Goal: Information Seeking & Learning: Learn about a topic

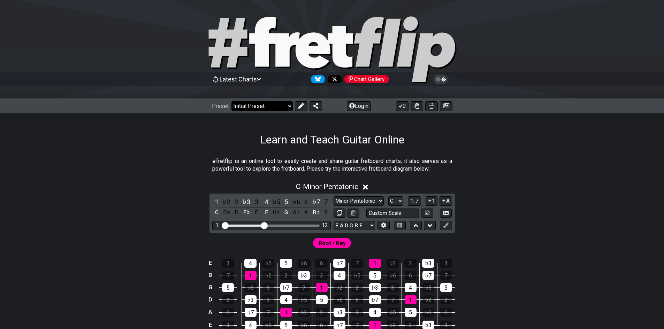
click at [264, 105] on select "Welcome to #fretflip! Initial Preset Custom Preset Minor Pentatonic Major Penta…" at bounding box center [262, 106] width 61 height 10
click at [232, 101] on select "Welcome to #fretflip! Initial Preset Custom Preset Minor Pentatonic Major Penta…" at bounding box center [262, 106] width 61 height 10
select select "/musical-notes-explained"
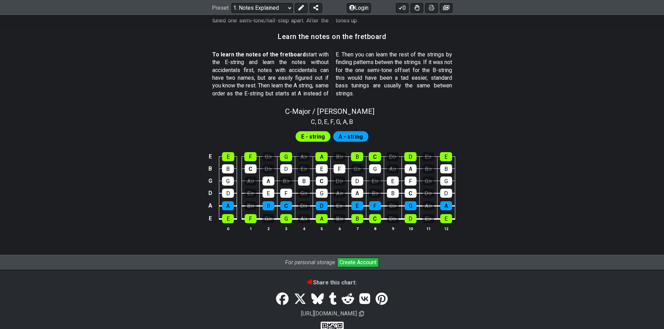
scroll to position [606, 0]
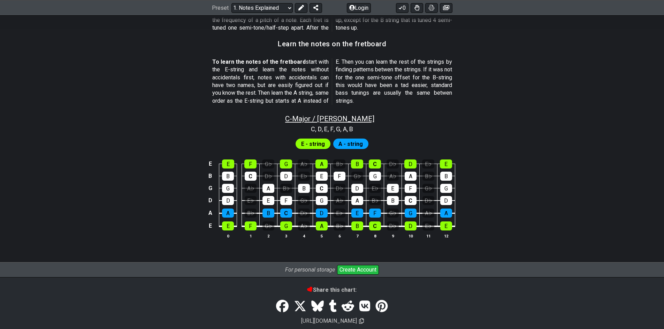
click at [344, 117] on span "C - Major / Ionian" at bounding box center [329, 119] width 89 height 8
select select "C"
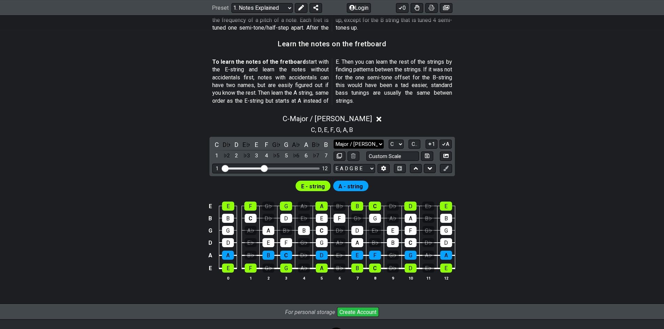
click at [364, 141] on select "Major / Ionian Custom Scale Minor Pentatonic Major Pentatonic Minor Blues Major…" at bounding box center [359, 144] width 50 height 9
click at [367, 143] on select "Major / Ionian Custom Scale Minor Pentatonic Major Pentatonic Minor Blues Major…" at bounding box center [359, 144] width 50 height 9
click at [256, 144] on div "E" at bounding box center [256, 144] width 9 height 9
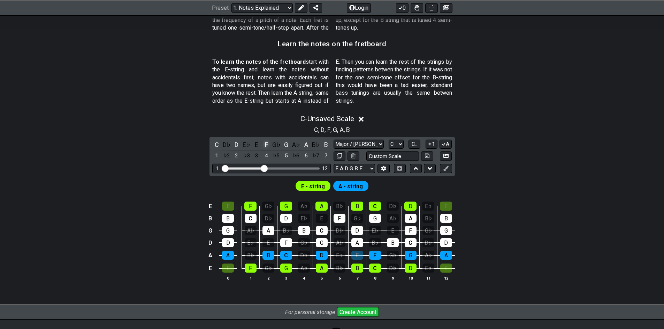
click at [266, 143] on div "F" at bounding box center [266, 144] width 9 height 9
click at [277, 144] on div "G♭" at bounding box center [276, 144] width 9 height 9
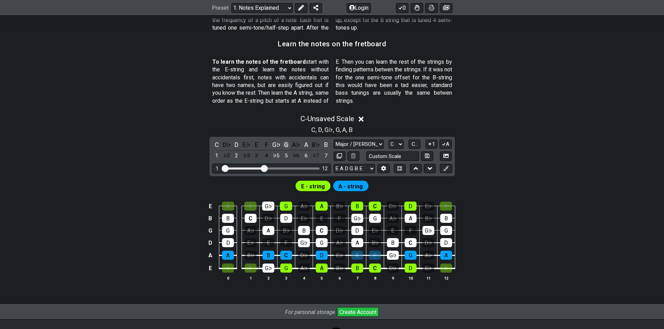
click at [289, 146] on div "G" at bounding box center [286, 144] width 9 height 9
click at [281, 144] on div "G♭" at bounding box center [276, 144] width 9 height 9
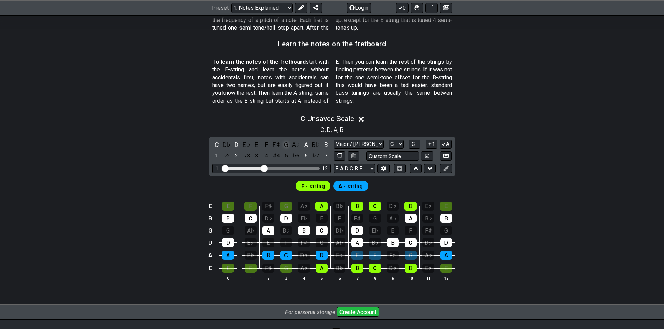
click at [287, 144] on div "G" at bounding box center [286, 144] width 9 height 9
click at [286, 144] on div "G" at bounding box center [286, 144] width 9 height 9
drag, startPoint x: 307, startPoint y: 146, endPoint x: 324, endPoint y: 147, distance: 16.8
click at [308, 146] on div "A" at bounding box center [306, 144] width 9 height 9
click at [324, 147] on div "B" at bounding box center [325, 144] width 9 height 9
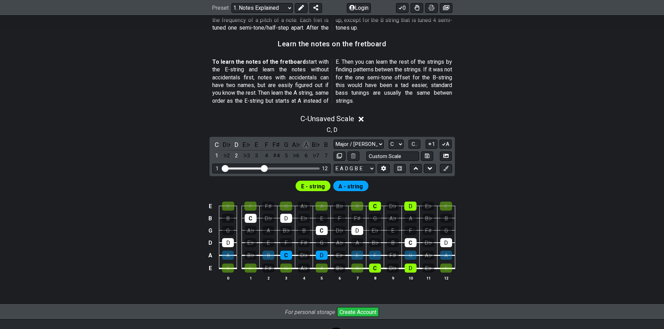
click at [304, 146] on div "A" at bounding box center [306, 144] width 9 height 9
click at [306, 146] on div "A" at bounding box center [306, 144] width 9 height 9
click at [239, 142] on div "D" at bounding box center [236, 144] width 9 height 9
click at [220, 142] on div "C" at bounding box center [216, 144] width 9 height 9
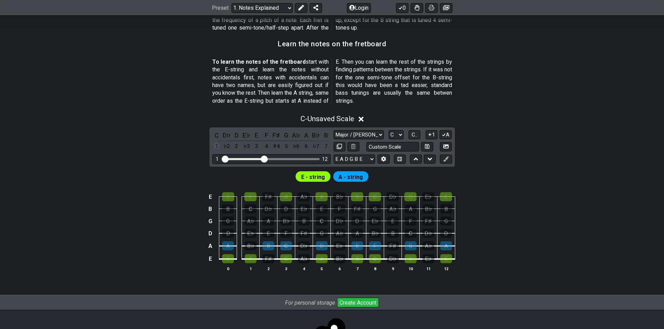
click at [219, 150] on div "1" at bounding box center [216, 146] width 9 height 9
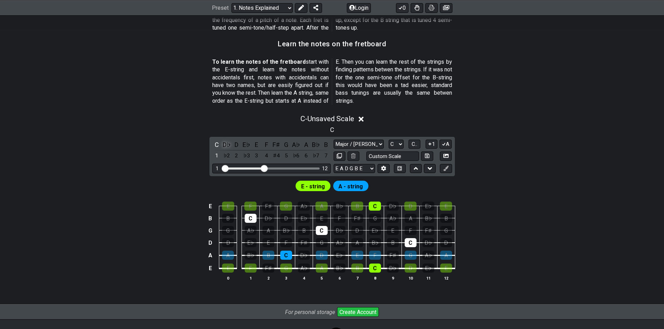
click at [230, 148] on div "D♭" at bounding box center [226, 144] width 9 height 9
click at [241, 156] on div "C D♭ D E♭ E F F♯ G A♭ A B♭ B 1 ♭2 2 ♭3 3 4 ♯4 5 ♭6 6 ♭7 7" at bounding box center [271, 150] width 119 height 21
click at [238, 155] on div "2" at bounding box center [236, 155] width 9 height 9
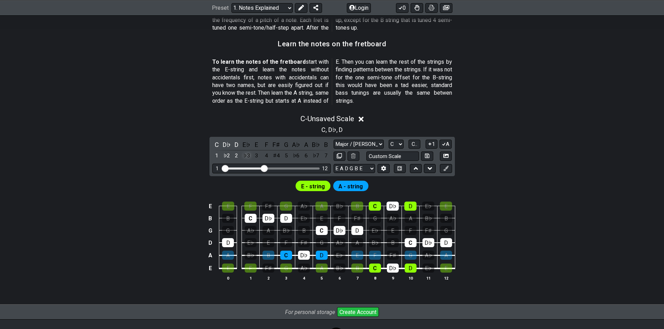
click at [246, 154] on div "♭3" at bounding box center [246, 155] width 9 height 9
click at [260, 155] on div "3" at bounding box center [256, 155] width 9 height 9
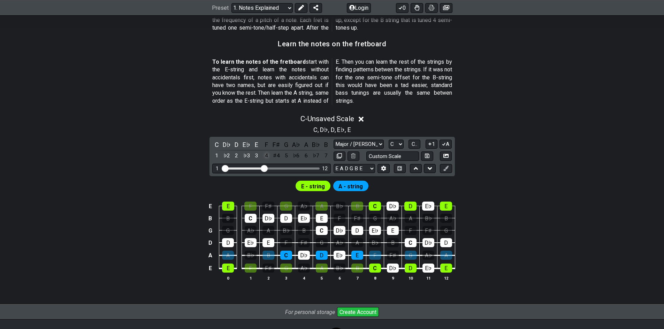
click at [268, 155] on div "4" at bounding box center [266, 155] width 9 height 9
click at [278, 157] on div "♯4" at bounding box center [276, 155] width 9 height 9
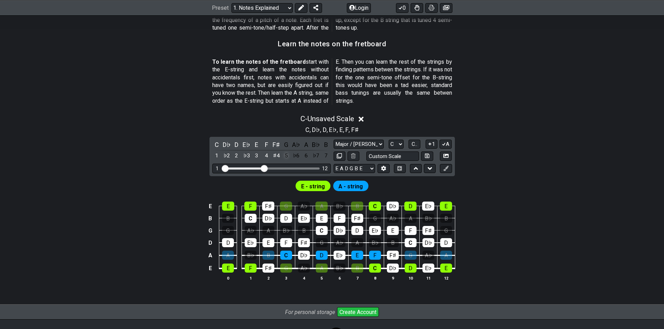
click at [285, 157] on div "5" at bounding box center [286, 155] width 9 height 9
click at [295, 157] on div "♭6" at bounding box center [296, 155] width 9 height 9
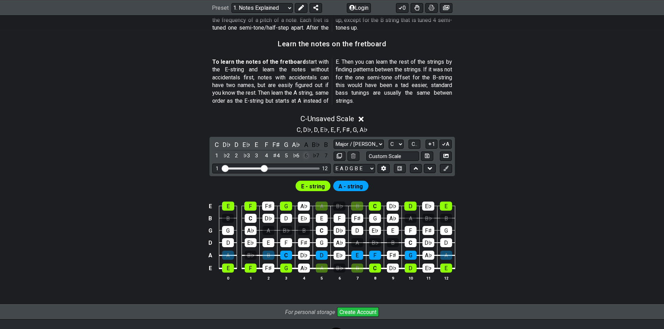
click at [304, 157] on div "6" at bounding box center [306, 155] width 9 height 9
click at [314, 157] on div "♭7" at bounding box center [316, 155] width 9 height 9
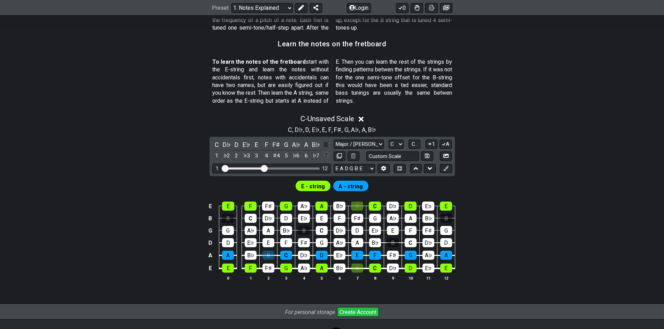
click at [327, 157] on div "7" at bounding box center [325, 155] width 9 height 9
click at [361, 116] on icon at bounding box center [361, 119] width 5 height 7
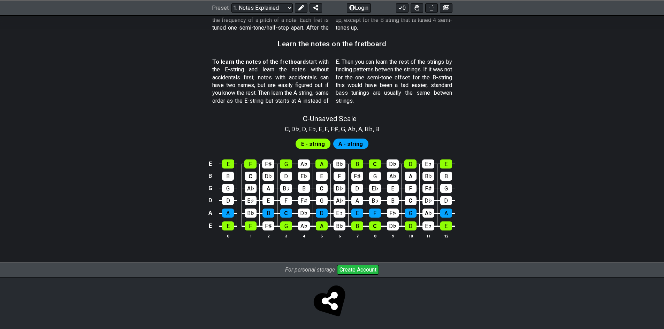
click at [323, 124] on section "C , D♭ , D , E♭ , E , F , F♯ , G , A♭ , A , B♭ , B" at bounding box center [332, 128] width 101 height 11
drag, startPoint x: 327, startPoint y: 116, endPoint x: 325, endPoint y: 122, distance: 6.3
click at [327, 116] on span "C - Unsaved Scale" at bounding box center [330, 119] width 54 height 8
select select "C"
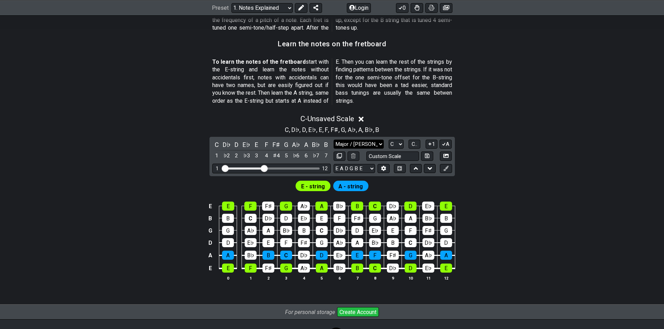
click at [358, 142] on select "Major / Ionian Custom Scale Minor Pentatonic Major Pentatonic Minor Blues Major…" at bounding box center [359, 144] width 50 height 9
click at [424, 156] on button at bounding box center [427, 156] width 12 height 9
select select "Custom Scale"
click at [393, 156] on input "text" at bounding box center [392, 156] width 53 height 9
type input "Custom Scale"
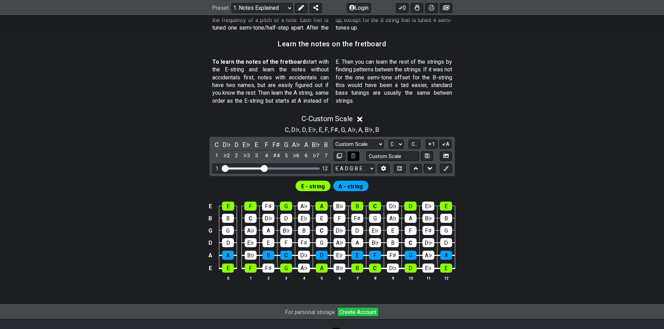
click at [354, 155] on icon at bounding box center [353, 155] width 5 height 5
click at [355, 155] on icon at bounding box center [353, 155] width 5 height 5
click at [363, 119] on icon at bounding box center [359, 119] width 5 height 5
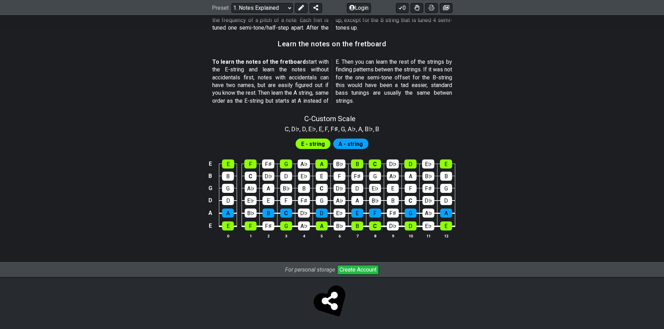
click at [339, 131] on section "C , D♭ , D , E♭ , E , F , F♯ , G , A♭ , A , B♭ , B" at bounding box center [332, 128] width 101 height 11
click at [310, 199] on div "F♯" at bounding box center [304, 200] width 12 height 9
click at [286, 199] on div "F" at bounding box center [286, 200] width 12 height 9
click at [269, 199] on div "E" at bounding box center [269, 200] width 12 height 9
click at [253, 197] on div "E♭" at bounding box center [251, 200] width 12 height 9
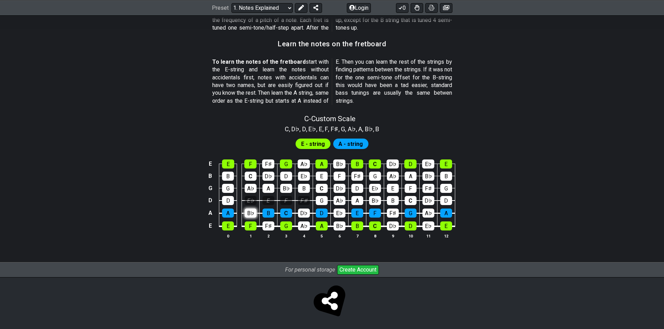
click at [253, 211] on div "B♭" at bounding box center [251, 213] width 12 height 9
click at [271, 223] on div "F♯" at bounding box center [269, 226] width 12 height 9
drag, startPoint x: 299, startPoint y: 213, endPoint x: 304, endPoint y: 224, distance: 11.9
click at [298, 214] on div "D♭" at bounding box center [304, 213] width 12 height 9
click at [304, 224] on div "A♭" at bounding box center [304, 226] width 12 height 9
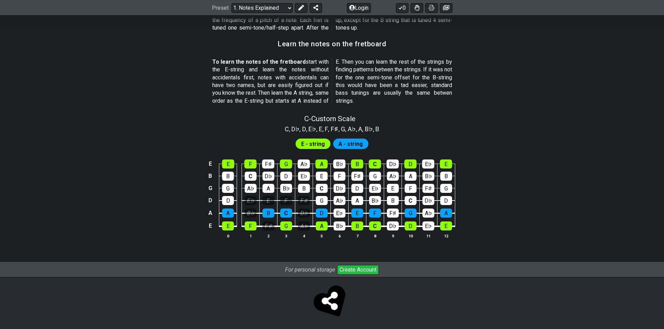
click at [334, 221] on td "B♭" at bounding box center [340, 219] width 18 height 13
click at [336, 222] on div "B♭" at bounding box center [340, 226] width 12 height 9
click at [341, 212] on div "E♭" at bounding box center [340, 213] width 12 height 9
click at [392, 216] on div "F♯" at bounding box center [393, 213] width 12 height 9
click at [394, 222] on div "D♭" at bounding box center [393, 226] width 12 height 9
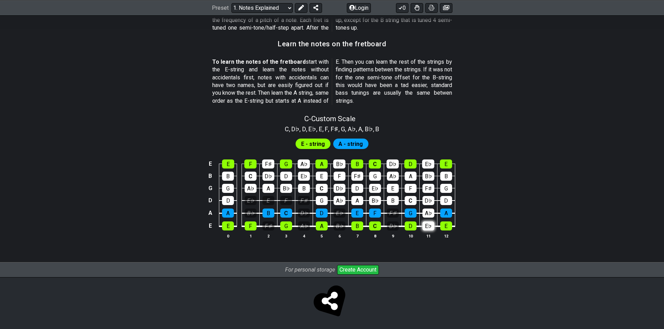
click at [426, 225] on div "E♭" at bounding box center [429, 226] width 12 height 9
click at [432, 214] on div "A♭" at bounding box center [429, 213] width 12 height 9
click at [443, 197] on div "D" at bounding box center [446, 200] width 12 height 9
drag, startPoint x: 424, startPoint y: 199, endPoint x: 417, endPoint y: 201, distance: 7.5
click at [423, 199] on div "D♭" at bounding box center [429, 200] width 12 height 9
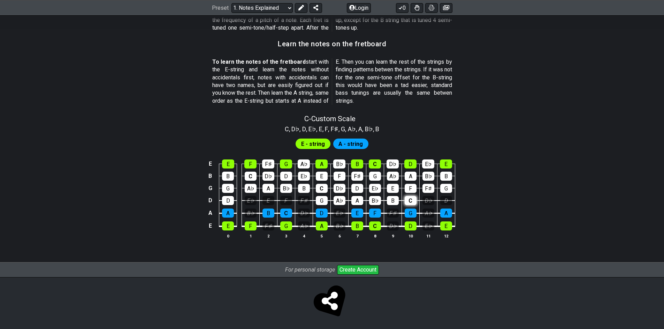
click at [405, 202] on div "C" at bounding box center [411, 200] width 12 height 9
click at [382, 202] on td "F" at bounding box center [375, 207] width 18 height 13
click at [392, 200] on div "B" at bounding box center [393, 200] width 12 height 9
click at [373, 202] on div "B♭" at bounding box center [375, 200] width 12 height 9
click at [352, 197] on div "A" at bounding box center [357, 200] width 12 height 9
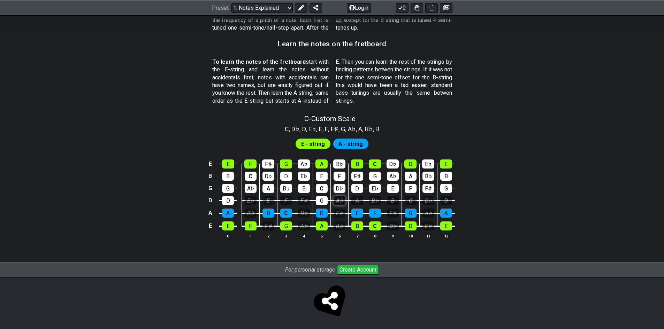
click at [345, 202] on div "A♭" at bounding box center [340, 200] width 12 height 9
click at [321, 200] on div "G" at bounding box center [322, 200] width 12 height 9
click at [229, 199] on div "D" at bounding box center [228, 200] width 12 height 9
click at [232, 192] on div "G" at bounding box center [228, 188] width 12 height 9
click at [258, 189] on td "E♭" at bounding box center [251, 194] width 18 height 13
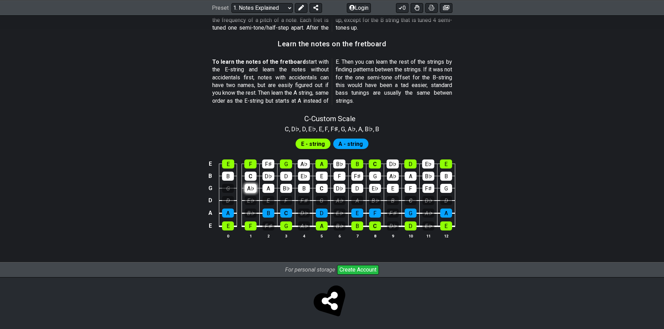
click at [253, 189] on div "A♭" at bounding box center [251, 188] width 12 height 9
click at [251, 175] on div "C" at bounding box center [251, 176] width 12 height 9
drag, startPoint x: 226, startPoint y: 176, endPoint x: 271, endPoint y: 168, distance: 45.1
click at [227, 176] on div "B" at bounding box center [228, 176] width 12 height 9
drag, startPoint x: 268, startPoint y: 167, endPoint x: 269, endPoint y: 174, distance: 7.0
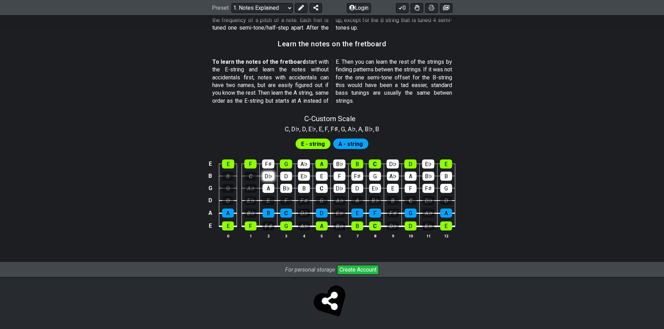
click at [268, 167] on div "F♯" at bounding box center [268, 164] width 12 height 9
click at [269, 175] on div "D♭" at bounding box center [269, 176] width 12 height 9
click at [268, 189] on div "A" at bounding box center [269, 188] width 12 height 9
click at [289, 191] on div "B♭" at bounding box center [286, 188] width 12 height 9
click at [285, 179] on div "D" at bounding box center [286, 176] width 12 height 9
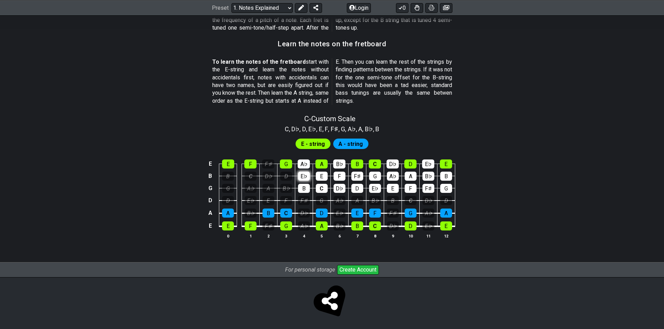
drag, startPoint x: 299, startPoint y: 166, endPoint x: 299, endPoint y: 173, distance: 6.6
click at [298, 167] on div "A♭" at bounding box center [304, 164] width 12 height 9
drag, startPoint x: 301, startPoint y: 176, endPoint x: 303, endPoint y: 183, distance: 7.6
click at [302, 176] on div "E♭" at bounding box center [304, 176] width 12 height 9
drag, startPoint x: 304, startPoint y: 184, endPoint x: 321, endPoint y: 188, distance: 17.5
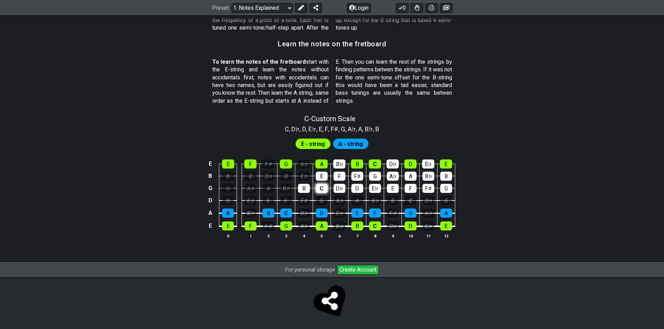
click at [304, 184] on div "B" at bounding box center [304, 188] width 12 height 9
click at [324, 187] on div "C" at bounding box center [322, 188] width 12 height 9
click at [324, 181] on div "E" at bounding box center [322, 176] width 12 height 9
drag, startPoint x: 335, startPoint y: 179, endPoint x: 341, endPoint y: 188, distance: 10.8
click at [335, 179] on div "F" at bounding box center [340, 176] width 12 height 9
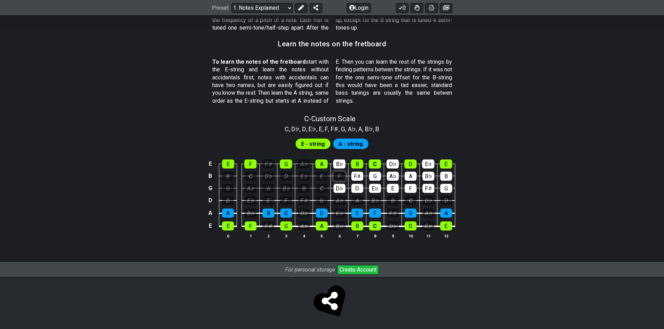
drag, startPoint x: 341, startPoint y: 188, endPoint x: 341, endPoint y: 179, distance: 8.4
click at [341, 186] on div "D♭" at bounding box center [340, 188] width 12 height 9
click at [341, 162] on div "B♭" at bounding box center [339, 164] width 12 height 9
drag, startPoint x: 360, startPoint y: 178, endPoint x: 356, endPoint y: 190, distance: 12.9
click at [359, 178] on div "F♯" at bounding box center [357, 176] width 12 height 9
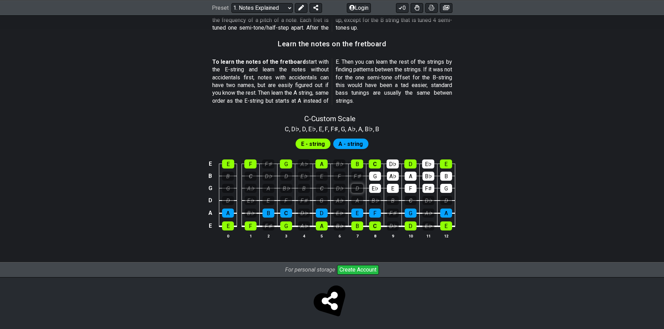
click at [356, 189] on div "D" at bounding box center [357, 188] width 12 height 9
drag, startPoint x: 373, startPoint y: 187, endPoint x: 372, endPoint y: 181, distance: 6.4
click at [373, 187] on div "E♭" at bounding box center [375, 188] width 12 height 9
drag, startPoint x: 372, startPoint y: 177, endPoint x: 394, endPoint y: 170, distance: 23.0
click at [372, 177] on div "G" at bounding box center [375, 176] width 12 height 9
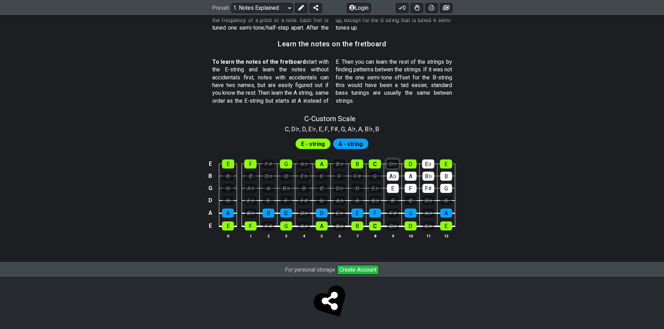
click at [393, 164] on div "D♭" at bounding box center [393, 164] width 12 height 9
click at [395, 176] on div "A♭" at bounding box center [393, 176] width 12 height 9
drag, startPoint x: 395, startPoint y: 188, endPoint x: 409, endPoint y: 188, distance: 13.6
click at [397, 187] on div "E" at bounding box center [393, 188] width 12 height 9
click at [409, 188] on div "F" at bounding box center [411, 188] width 12 height 9
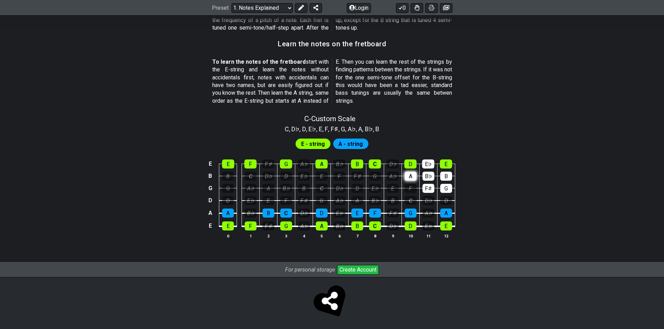
click at [410, 180] on div "A" at bounding box center [411, 176] width 12 height 9
click at [427, 174] on div "B♭" at bounding box center [429, 176] width 12 height 9
click at [428, 169] on td "B♭" at bounding box center [428, 170] width 18 height 12
click at [430, 168] on div "E♭" at bounding box center [428, 164] width 12 height 9
click at [429, 187] on div "F♯" at bounding box center [429, 188] width 12 height 9
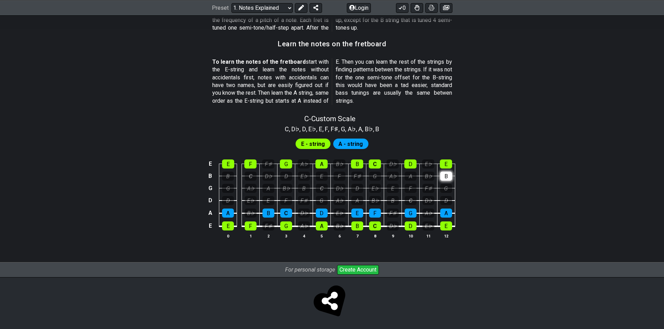
drag, startPoint x: 442, startPoint y: 191, endPoint x: 450, endPoint y: 175, distance: 17.6
click at [441, 191] on div "G" at bounding box center [446, 188] width 12 height 9
click at [449, 175] on div "B" at bounding box center [446, 176] width 12 height 9
click at [337, 130] on section "C , D♭ , D , E♭ , E , F , F♯ , G , A♭ , A , B♭ , B" at bounding box center [332, 128] width 101 height 11
click at [335, 121] on span "C - Custom Scale" at bounding box center [329, 119] width 51 height 8
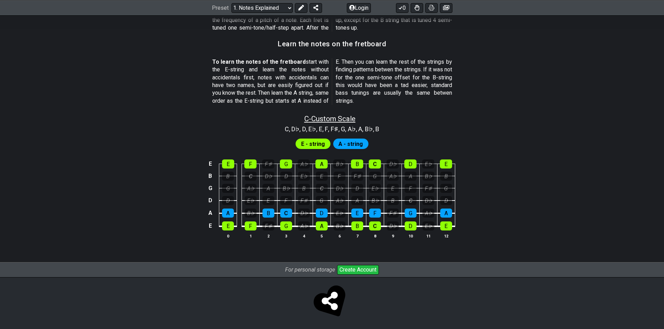
select select "Custom Scale"
select select "C"
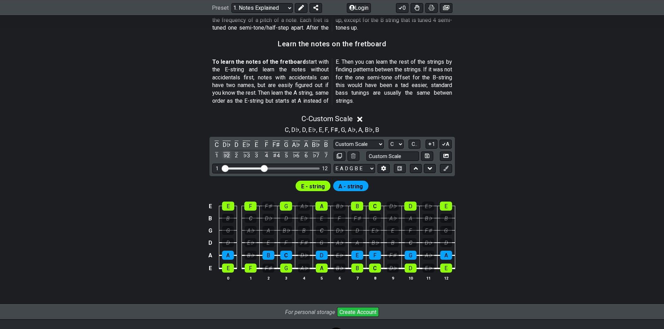
click at [229, 155] on div "♭2" at bounding box center [226, 155] width 9 height 9
click at [247, 152] on div "♭3" at bounding box center [246, 155] width 9 height 9
click at [276, 156] on div "♯4" at bounding box center [276, 155] width 9 height 9
drag, startPoint x: 295, startPoint y: 155, endPoint x: 307, endPoint y: 156, distance: 12.2
click at [295, 155] on div "♭6" at bounding box center [296, 155] width 9 height 9
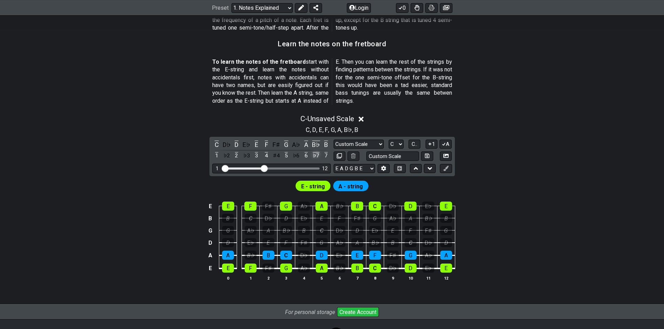
click at [317, 156] on div "♭7" at bounding box center [316, 155] width 9 height 9
click at [357, 167] on select "E A D G B E E A D G B E E A D G B E B E A D F♯ B A D G C E A D A D G B E E♭ A♭ …" at bounding box center [354, 168] width 41 height 9
click at [362, 145] on select "Major / Ionian Custom Scale Minor Pentatonic Major Pentatonic Minor Blues Major…" at bounding box center [359, 144] width 50 height 9
select select "Major / [PERSON_NAME]"
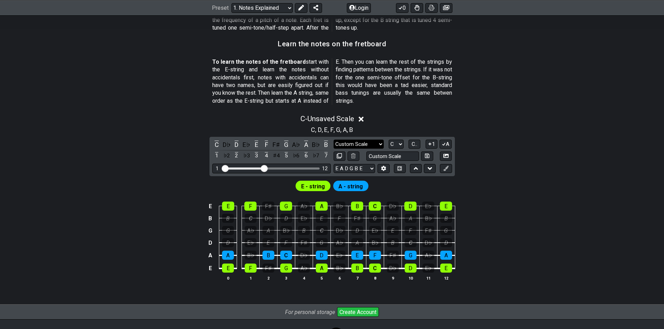
click at [334, 140] on select "Major / Ionian Custom Scale Minor Pentatonic Major Pentatonic Minor Blues Major…" at bounding box center [359, 144] width 50 height 9
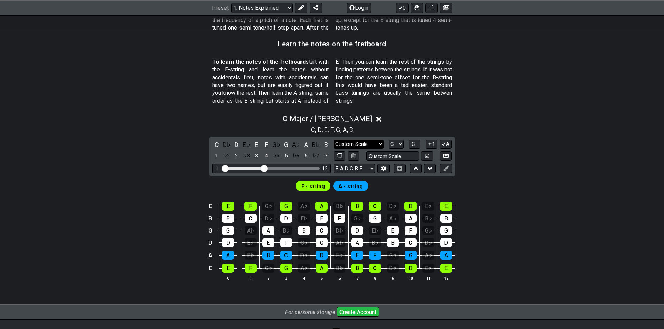
click at [347, 146] on select "Major / Ionian Custom Scale Minor Pentatonic Major Pentatonic Minor Blues Major…" at bounding box center [359, 144] width 50 height 9
click at [358, 145] on select "Major / Ionian Custom Scale Minor Pentatonic Major Pentatonic Minor Blues Major…" at bounding box center [359, 144] width 50 height 9
click at [399, 141] on select "A♭ A A♯ B♭ B C C♯ D♭ D D♯ E♭ E F F♯ G♭ G G♯" at bounding box center [396, 144] width 15 height 9
select select "A"
click at [389, 140] on select "A♭ A A♯ B♭ B C C♯ D♭ D D♯ E♭ E F F♯ G♭ G G♯" at bounding box center [396, 144] width 15 height 9
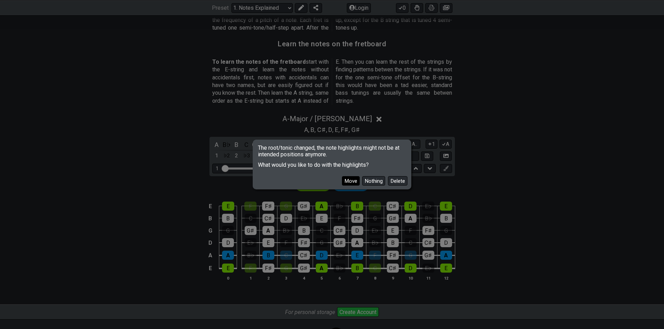
click at [350, 183] on button "Move" at bounding box center [351, 180] width 18 height 9
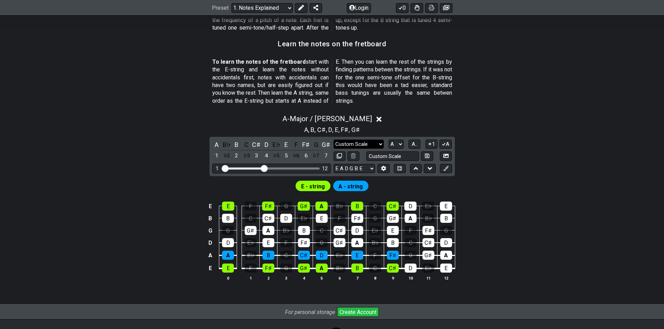
click at [376, 143] on select "Major / Ionian Custom Scale Minor Pentatonic Major Pentatonic Minor Blues Major…" at bounding box center [359, 144] width 50 height 9
select select "Minor Pentatonic"
click at [334, 140] on select "Major / Ionian Custom Scale Minor Pentatonic Major Pentatonic Minor Blues Major…" at bounding box center [359, 144] width 50 height 9
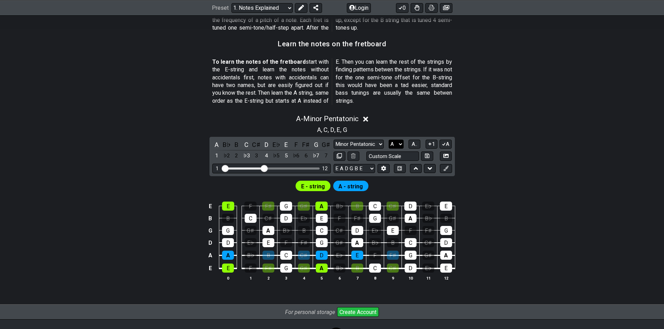
click at [391, 143] on select "A♭ A A♯ B♭ B C C♯ D♭ D D♯ E♭ E F F♯ G♭ G G♯" at bounding box center [396, 144] width 15 height 9
click at [389, 140] on select "A♭ A A♯ B♭ B C C♯ D♭ D D♯ E♭ E F F♯ G♭ G G♯" at bounding box center [396, 144] width 15 height 9
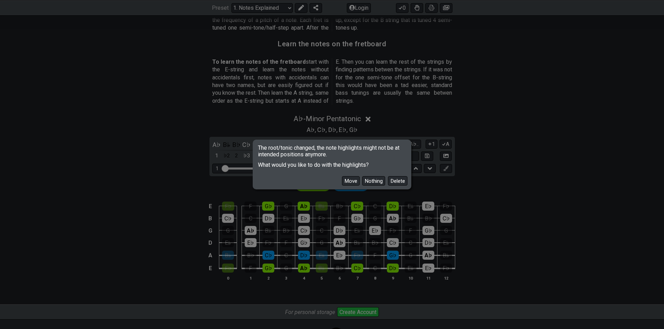
drag, startPoint x: 356, startPoint y: 182, endPoint x: 373, endPoint y: 178, distance: 17.8
click at [356, 182] on button "Move" at bounding box center [351, 180] width 18 height 9
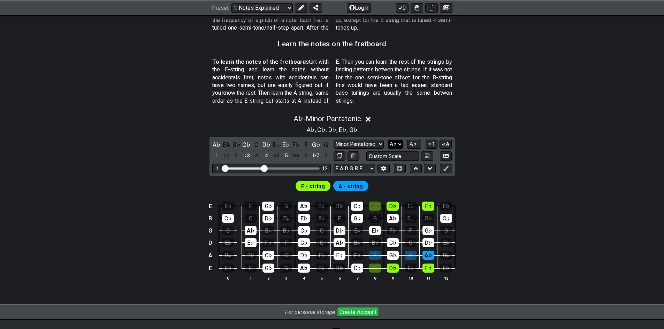
click at [393, 143] on select "A♭ A A♯ B♭ B C C♯ D♭ D D♯ E♭ E F F♯ G♭ G G♯" at bounding box center [395, 144] width 15 height 9
click at [388, 140] on select "A♭ A A♯ B♭ B C C♯ D♭ D D♯ E♭ E F F♯ G♭ G G♯" at bounding box center [395, 144] width 15 height 9
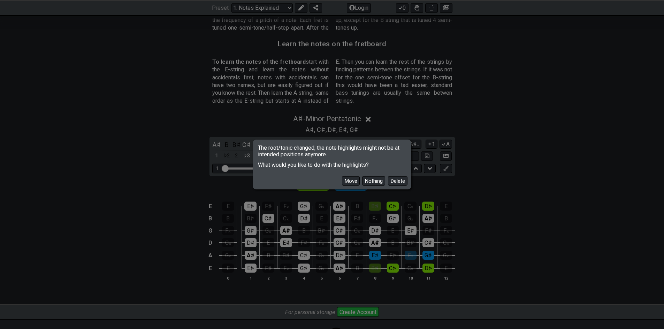
click at [354, 179] on button "Move" at bounding box center [351, 180] width 18 height 9
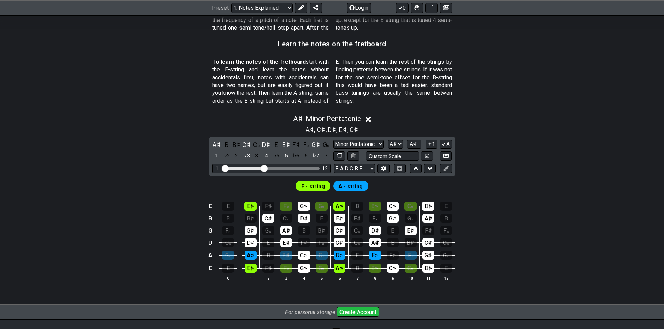
click at [348, 191] on span "A - string" at bounding box center [351, 187] width 24 height 10
click at [316, 188] on span "E - string" at bounding box center [313, 187] width 24 height 10
click at [393, 144] on select "A♭ A A♯ B♭ B C C♯ D♭ D D♯ E♭ E F F♯ G♭ G G♯" at bounding box center [395, 144] width 15 height 9
click at [412, 146] on button "A♯.." at bounding box center [414, 144] width 14 height 9
click at [414, 143] on span "1..7" at bounding box center [414, 144] width 8 height 6
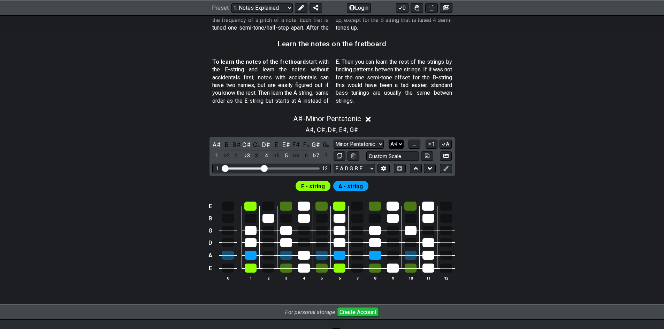
click at [397, 142] on select "A♭ A A♯ B♭ B C C♯ D♭ D D♯ E♭ E F F♯ G♭ G G♯" at bounding box center [396, 144] width 15 height 9
click at [389, 140] on select "A♭ A A♯ B♭ B C C♯ D♭ D D♯ E♭ E F F♯ G♭ G G♯" at bounding box center [396, 144] width 15 height 9
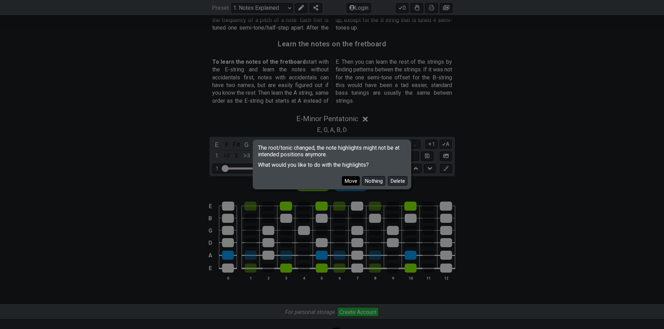
click at [347, 179] on button "Move" at bounding box center [351, 180] width 18 height 9
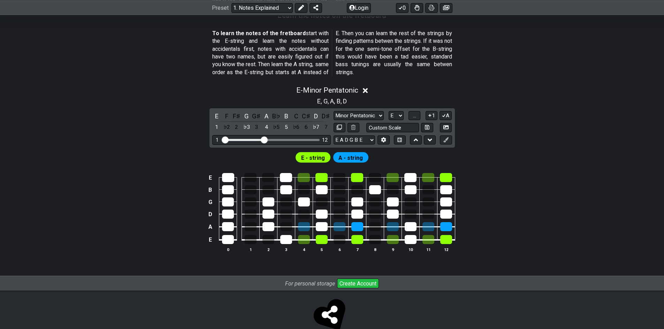
scroll to position [640, 0]
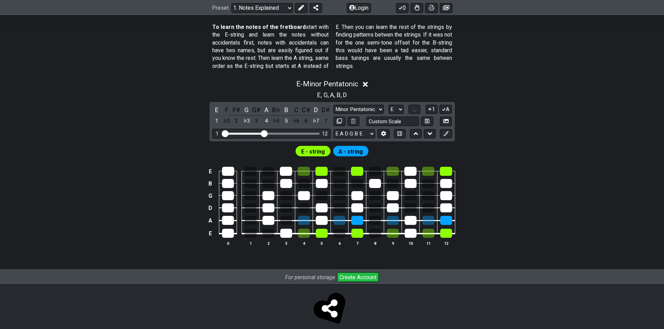
drag, startPoint x: 263, startPoint y: 131, endPoint x: 266, endPoint y: 141, distance: 9.8
click at [266, 133] on input "Visible fret range" at bounding box center [271, 133] width 99 height 0
click at [358, 111] on select "Major / Ionian Custom Scale Minor Pentatonic Major Pentatonic Minor Blues Major…" at bounding box center [359, 109] width 50 height 9
drag, startPoint x: 300, startPoint y: 94, endPoint x: 311, endPoint y: 94, distance: 11.2
click at [302, 93] on div "E , G , A , B , D" at bounding box center [332, 94] width 544 height 11
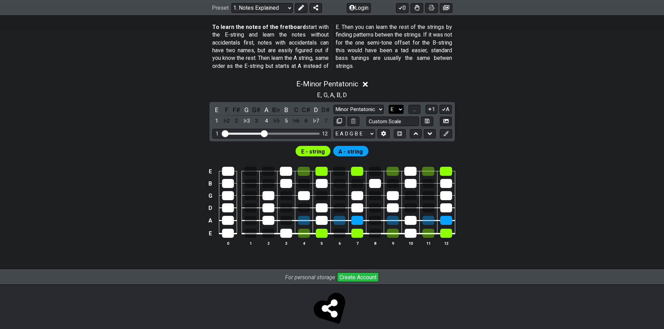
click at [390, 111] on select "A♭ A A♯ B♭ B C C♯ D♭ D D♯ E♭ E F F♯ G♭ G G♯" at bounding box center [396, 109] width 15 height 9
select select "F"
click at [389, 105] on select "A♭ A A♯ B♭ B C C♯ D♭ D D♯ E♭ E F F♯ G♭ G G♯" at bounding box center [396, 109] width 15 height 9
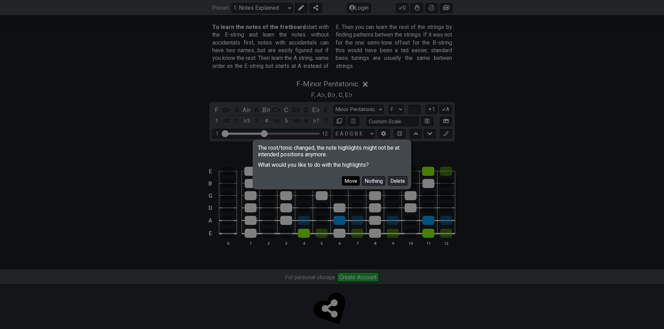
click at [349, 180] on button "Move" at bounding box center [351, 180] width 18 height 9
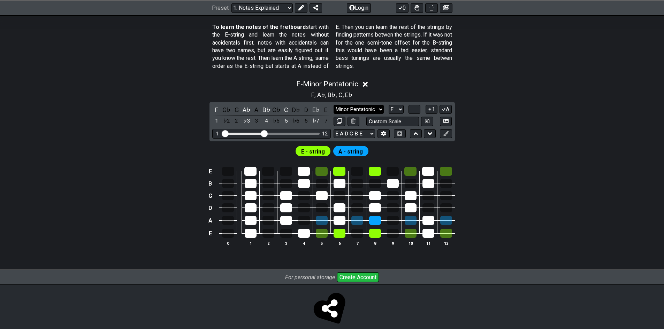
click at [344, 109] on select "Major / Ionian Custom Scale Minor Pentatonic Major Pentatonic Minor Blues Major…" at bounding box center [359, 109] width 50 height 9
click at [334, 105] on select "Major / Ionian Custom Scale Minor Pentatonic Major Pentatonic Minor Blues Major…" at bounding box center [359, 109] width 50 height 9
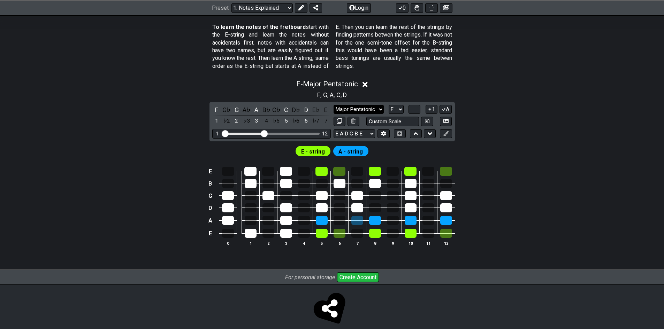
click at [356, 107] on select "Major / Ionian Custom Scale Minor Pentatonic Major Pentatonic Minor Blues Major…" at bounding box center [359, 109] width 50 height 9
select select "Major"
click at [334, 105] on select "Major / Ionian Custom Scale Minor Pentatonic Major Pentatonic Minor Blues Major…" at bounding box center [359, 109] width 50 height 9
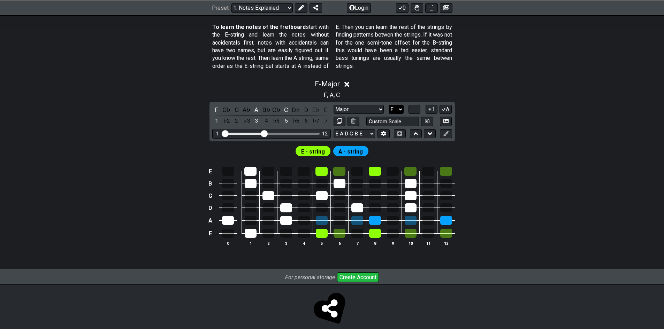
click at [399, 107] on select "A♭ A A♯ B♭ B C C♯ D♭ D D♯ E♭ E F F♯ G♭ G G♯" at bounding box center [396, 109] width 15 height 9
select select "Ab"
click at [389, 105] on select "A♭ A A♯ B♭ B C C♯ D♭ D D♯ E♭ E F F♯ G♭ G G♯" at bounding box center [396, 109] width 15 height 9
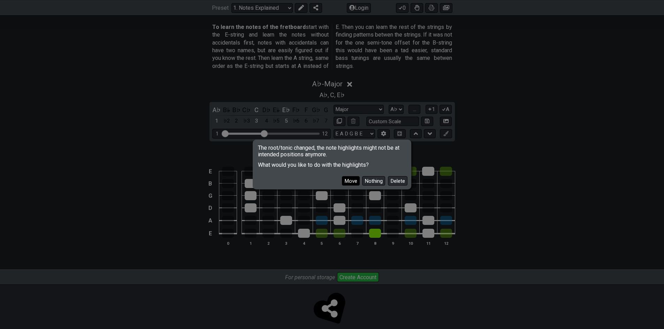
click at [355, 180] on button "Move" at bounding box center [351, 180] width 18 height 9
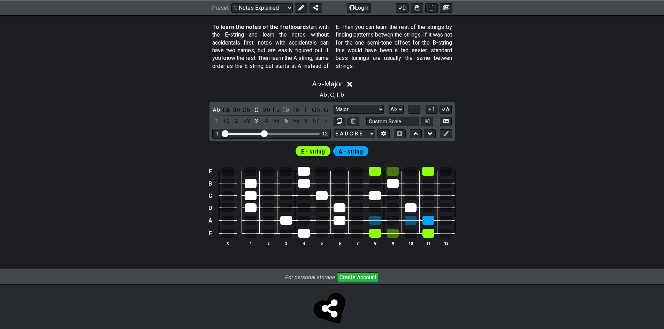
drag, startPoint x: 324, startPoint y: 149, endPoint x: 357, endPoint y: 153, distance: 33.7
click at [324, 150] on span "E - string" at bounding box center [313, 152] width 24 height 10
click at [357, 153] on span "A - string" at bounding box center [351, 152] width 24 height 10
click at [395, 132] on button at bounding box center [400, 133] width 12 height 9
click at [352, 123] on icon at bounding box center [353, 121] width 5 height 5
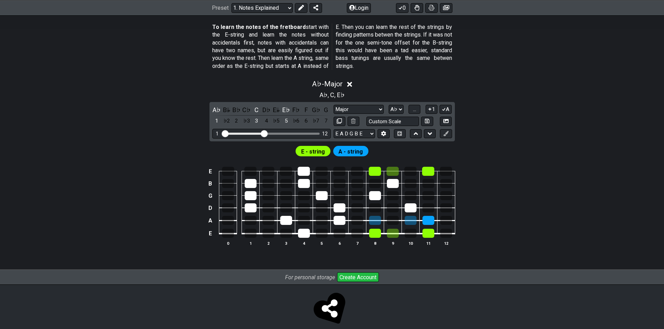
click at [352, 83] on icon at bounding box center [349, 84] width 5 height 5
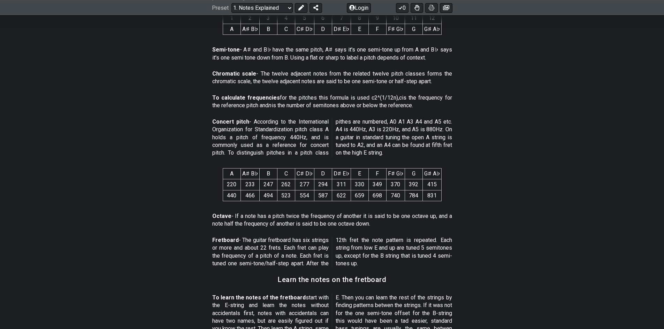
scroll to position [399, 0]
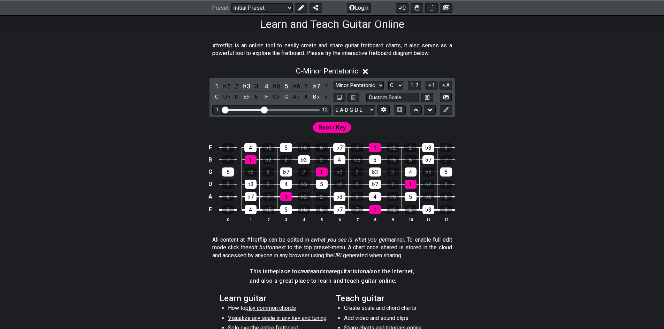
scroll to position [53, 0]
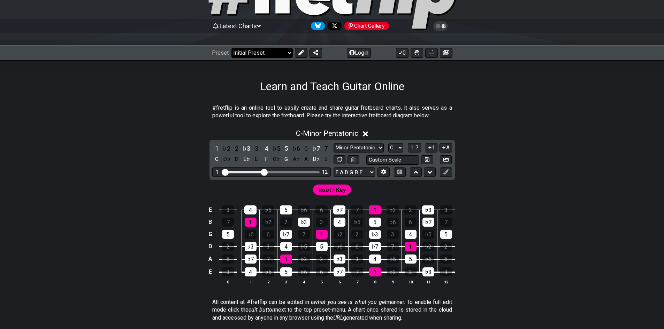
click at [254, 50] on select "Welcome to #fretflip! Initial Preset Custom Preset Minor Pentatonic Major Penta…" at bounding box center [262, 53] width 61 height 10
click at [263, 44] on div "Latest Charts Chart Gallery The Internet Guitar fretboard tool - view and edit …" at bounding box center [332, 272] width 664 height 650
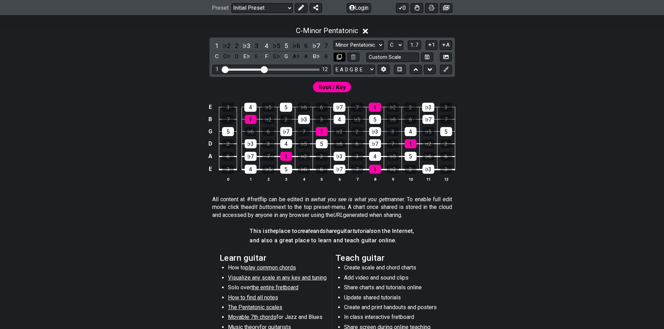
scroll to position [123, 0]
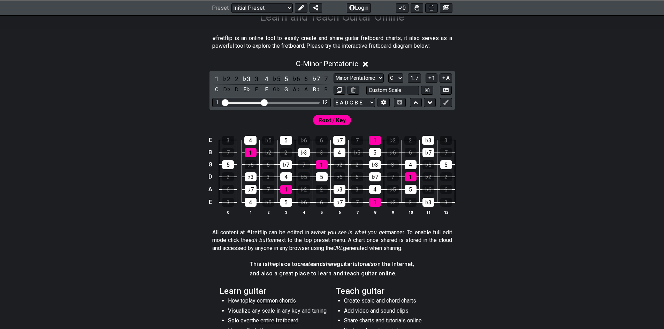
click at [334, 120] on span "Root / Key" at bounding box center [332, 120] width 27 height 10
click at [353, 74] on select "Minor Pentatonic Click to edit Minor Pentatonic Major Pentatonic Minor Blues Ma…" at bounding box center [359, 78] width 50 height 9
click at [354, 76] on select "Minor Pentatonic Click to edit Minor Pentatonic Major Pentatonic Minor Blues Ma…" at bounding box center [359, 78] width 50 height 9
click at [397, 76] on select "A♭ A A♯ B♭ B C C♯ D♭ D D♯ E♭ E F F♯ G♭ G G♯" at bounding box center [395, 78] width 15 height 9
select select "A"
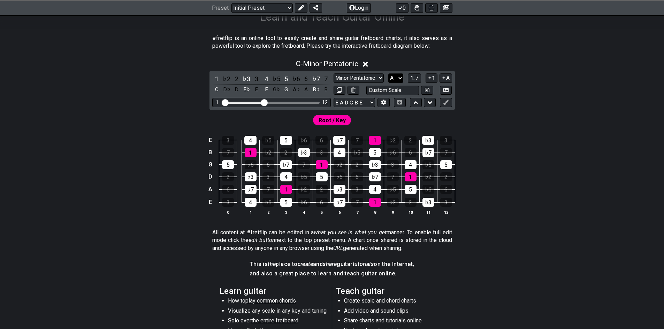
click at [388, 74] on select "A♭ A A♯ B♭ B C C♯ D♭ D D♯ E♭ E F F♯ G♭ G G♯" at bounding box center [395, 78] width 15 height 9
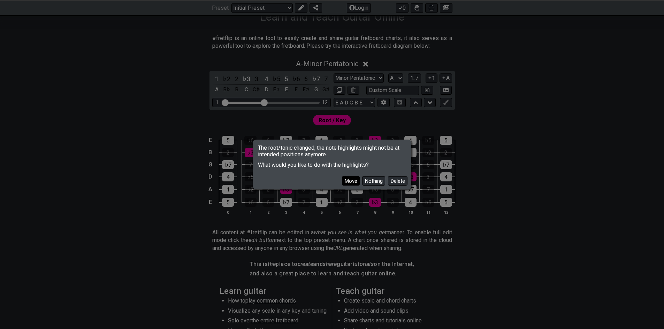
click at [355, 181] on button "Move" at bounding box center [351, 180] width 18 height 9
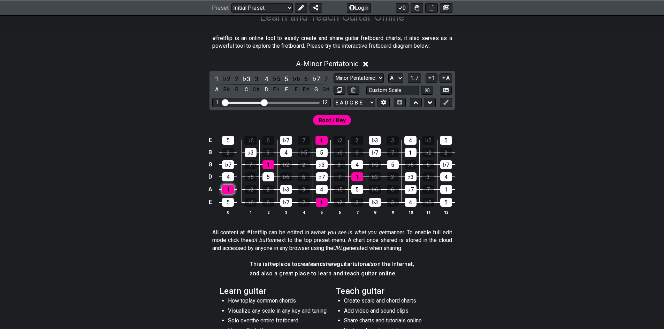
click at [231, 188] on div "1" at bounding box center [228, 189] width 12 height 9
click at [220, 186] on td "1" at bounding box center [228, 183] width 18 height 13
click at [225, 187] on div "1" at bounding box center [228, 189] width 12 height 9
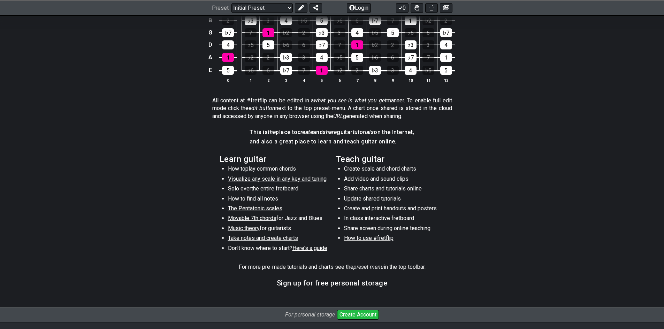
scroll to position [303, 0]
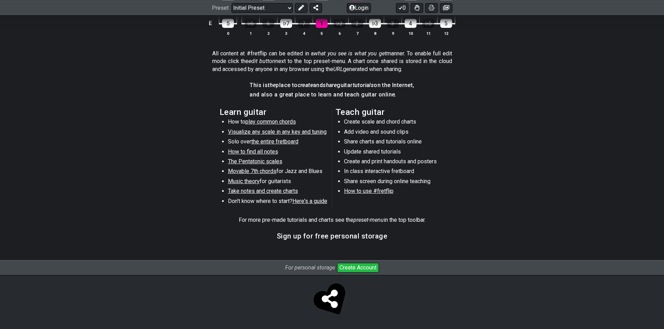
click at [240, 177] on li "Movable 7th chords for Jazz and Blues" at bounding box center [277, 173] width 99 height 10
click at [244, 181] on span "Music theory" at bounding box center [244, 181] width 32 height 7
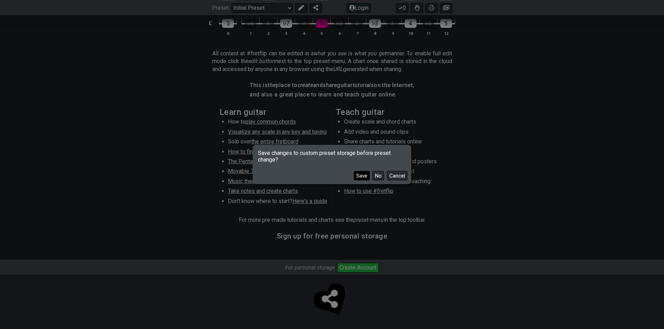
click at [364, 178] on button "Save" at bounding box center [362, 175] width 16 height 9
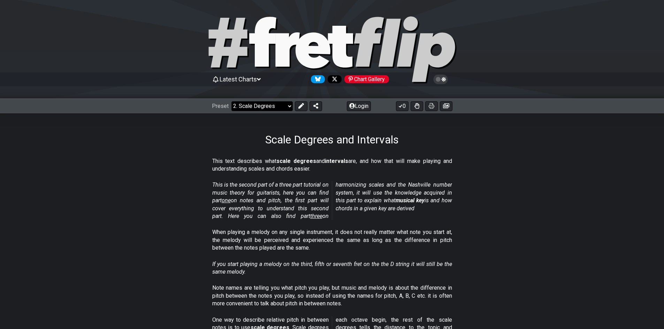
click at [275, 109] on select "Welcome to #fretflip! Initial Preset Learn and Teach Guitar Online Minor Pentat…" at bounding box center [262, 106] width 61 height 10
click at [232, 101] on select "Welcome to #fretflip! Initial Preset Learn and Teach Guitar Online Minor Pentat…" at bounding box center [262, 106] width 61 height 10
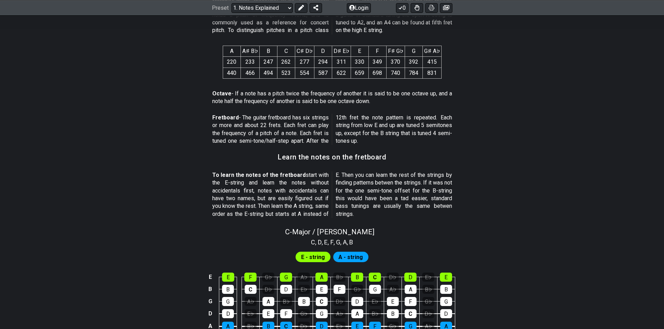
scroll to position [501, 0]
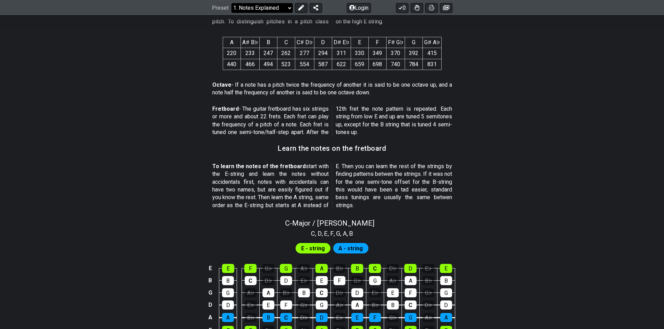
click at [281, 6] on select "Welcome to #fretflip! Initial Preset Learn and Teach Guitar Online Minor Pentat…" at bounding box center [262, 8] width 61 height 10
click at [232, 13] on select "Welcome to #fretflip! Initial Preset Learn and Teach Guitar Online Minor Pentat…" at bounding box center [262, 8] width 61 height 10
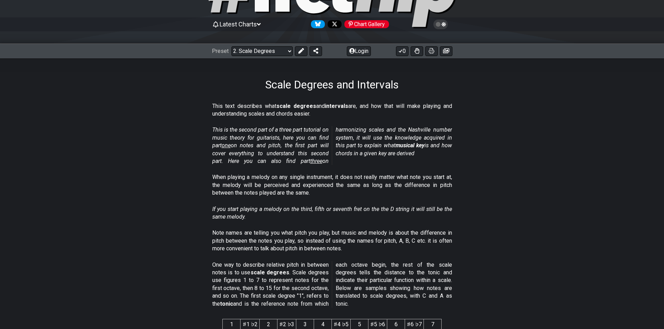
scroll to position [70, 0]
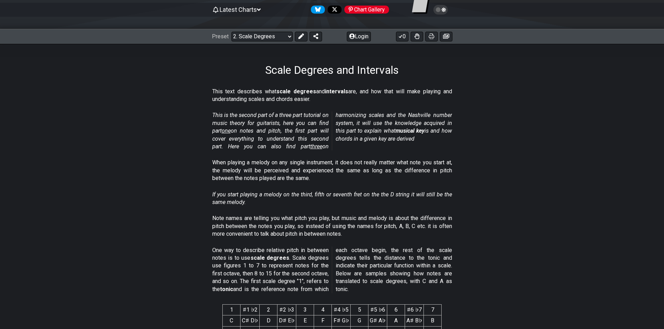
drag, startPoint x: 217, startPoint y: 87, endPoint x: 321, endPoint y: 99, distance: 104.5
click at [319, 99] on div "This text describes what scale degrees and intervals are, and how that will mak…" at bounding box center [332, 97] width 240 height 24
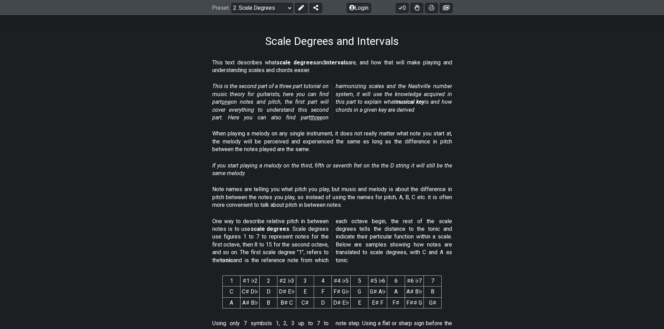
scroll to position [105, 0]
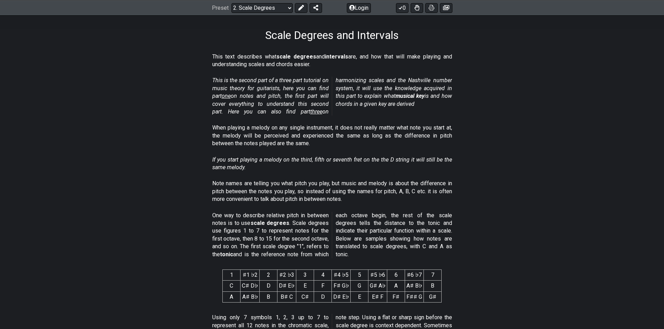
drag, startPoint x: 211, startPoint y: 126, endPoint x: 264, endPoint y: 126, distance: 52.3
click at [258, 126] on section "When playing a melody on any single instrument, it does not really matter what …" at bounding box center [332, 137] width 544 height 32
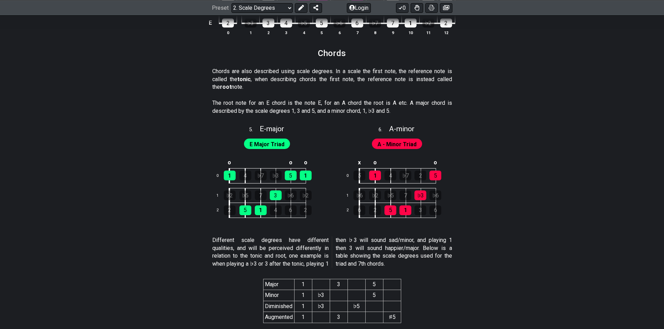
scroll to position [1116, 0]
click at [237, 168] on td "o" at bounding box center [230, 164] width 16 height 12
click at [229, 165] on td at bounding box center [230, 164] width 16 height 12
click at [230, 165] on td "E" at bounding box center [230, 164] width 16 height 12
click at [230, 165] on td "x" at bounding box center [230, 164] width 16 height 12
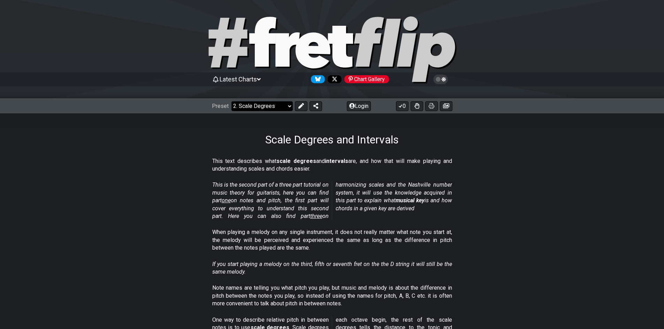
click at [256, 110] on select "Welcome to #fretflip! Initial Preset Learn and Teach Guitar Online Minor Pentat…" at bounding box center [262, 106] width 61 height 10
click at [232, 101] on select "Welcome to #fretflip! Initial Preset Learn and Teach Guitar Online Minor Pentat…" at bounding box center [262, 106] width 61 height 10
select select "/scale-degrees-and-intervals"
